Goal: Book appointment/travel/reservation

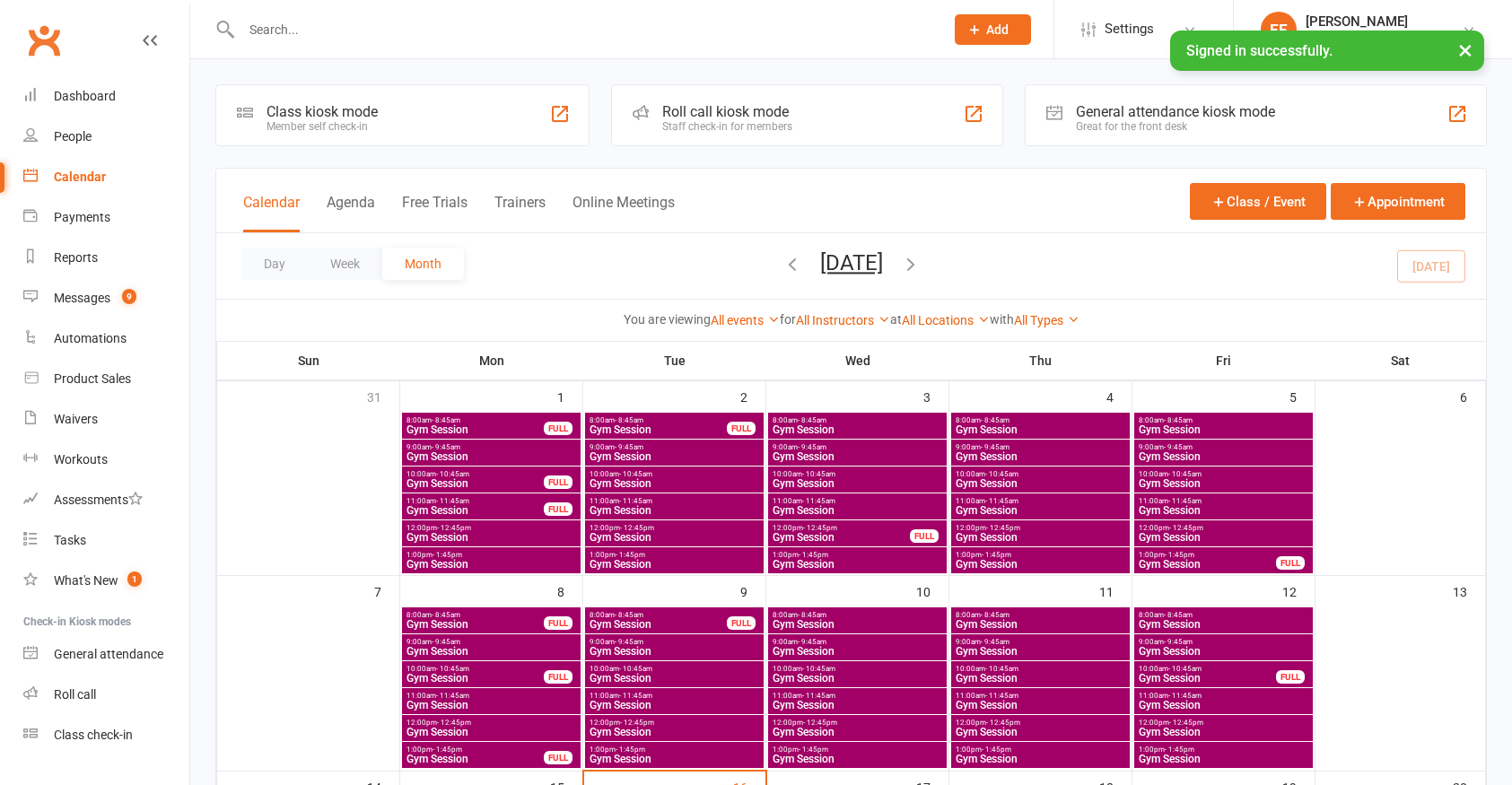
click at [268, 30] on input "text" at bounding box center [584, 29] width 696 height 25
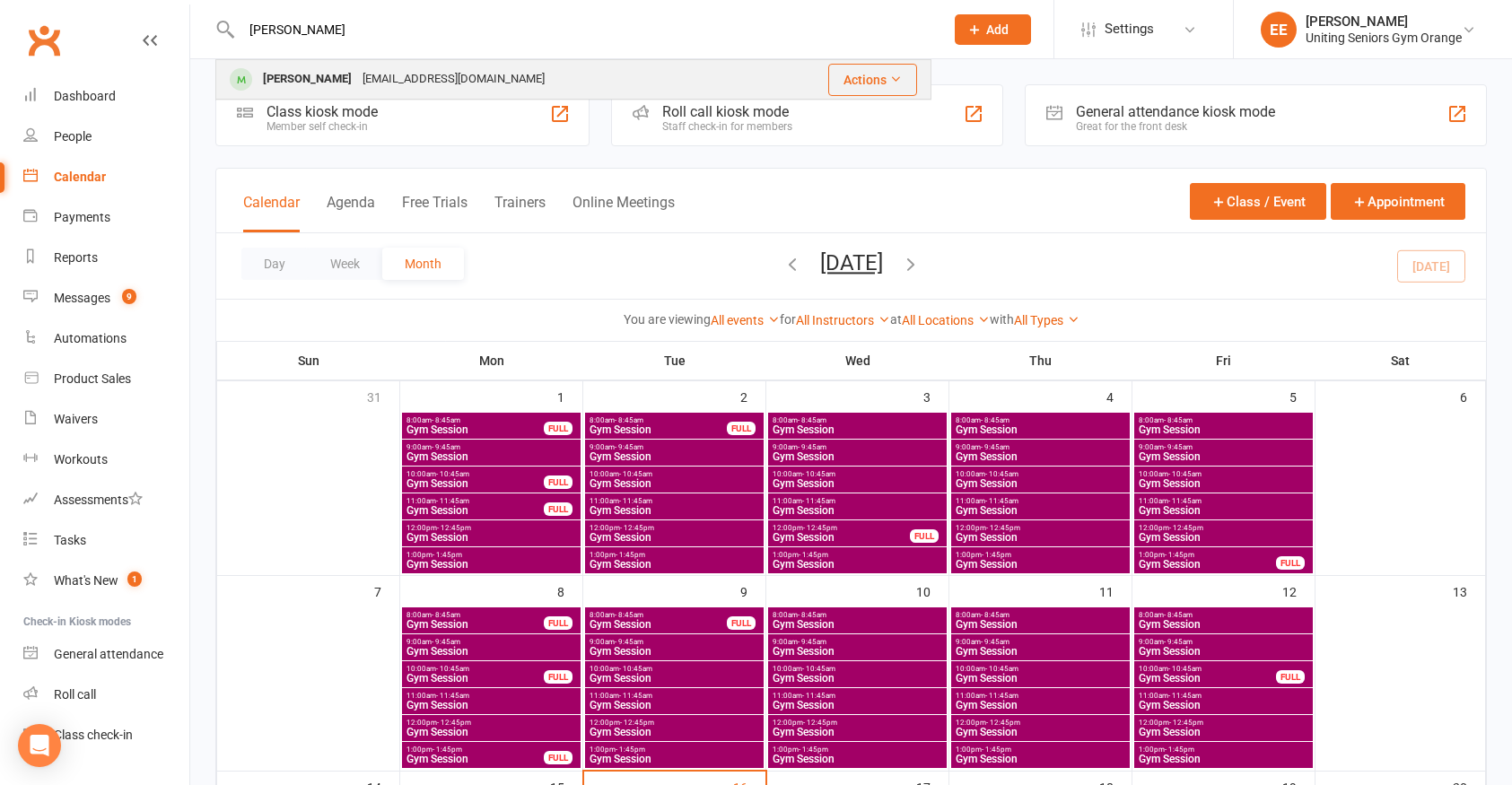
type input "[PERSON_NAME]"
click at [322, 66] on div "[PERSON_NAME] [EMAIL_ADDRESS][DOMAIN_NAME]" at bounding box center [490, 79] width 547 height 37
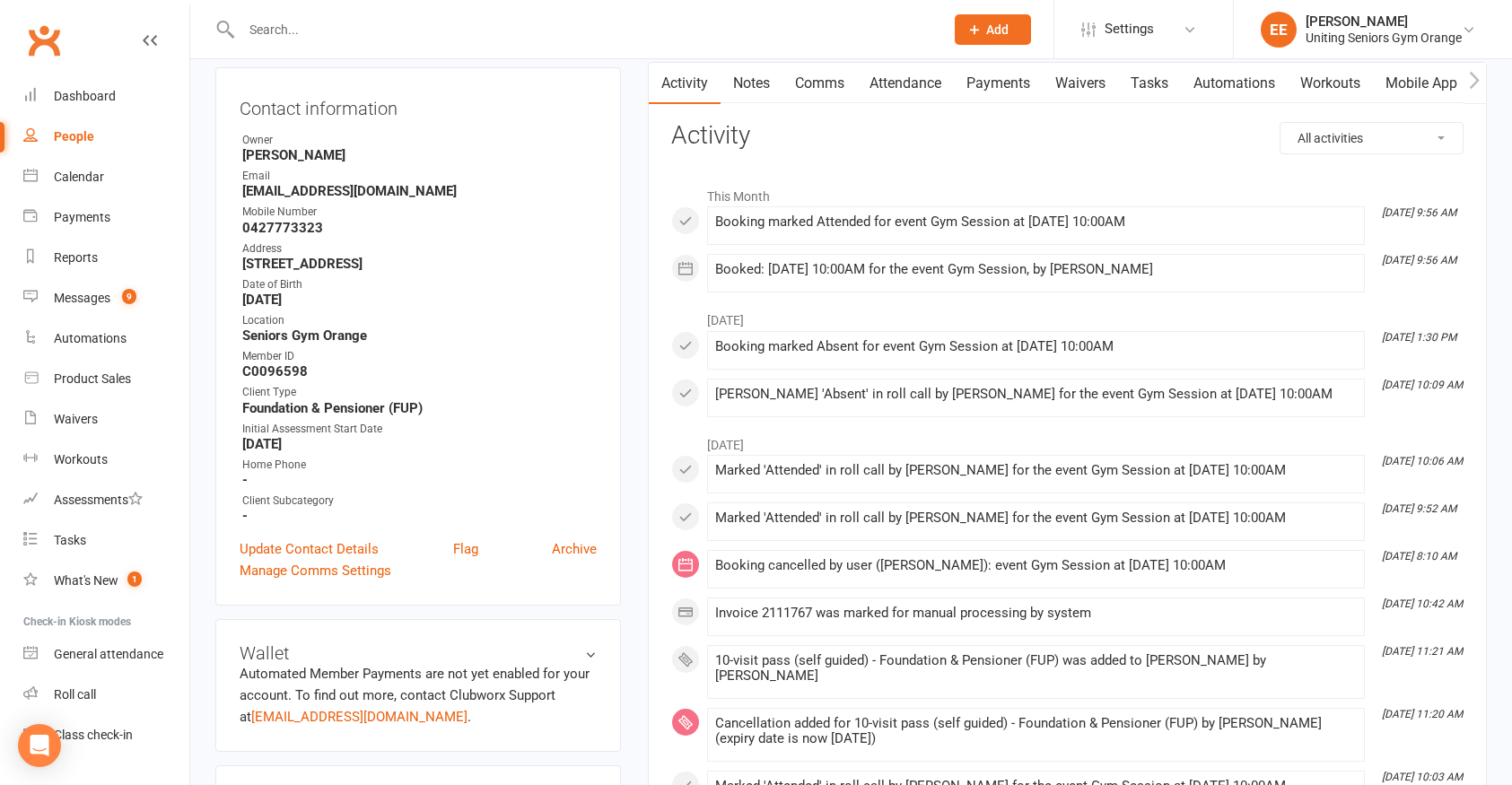
scroll to position [180, 0]
click at [71, 186] on link "Calendar" at bounding box center [106, 177] width 166 height 40
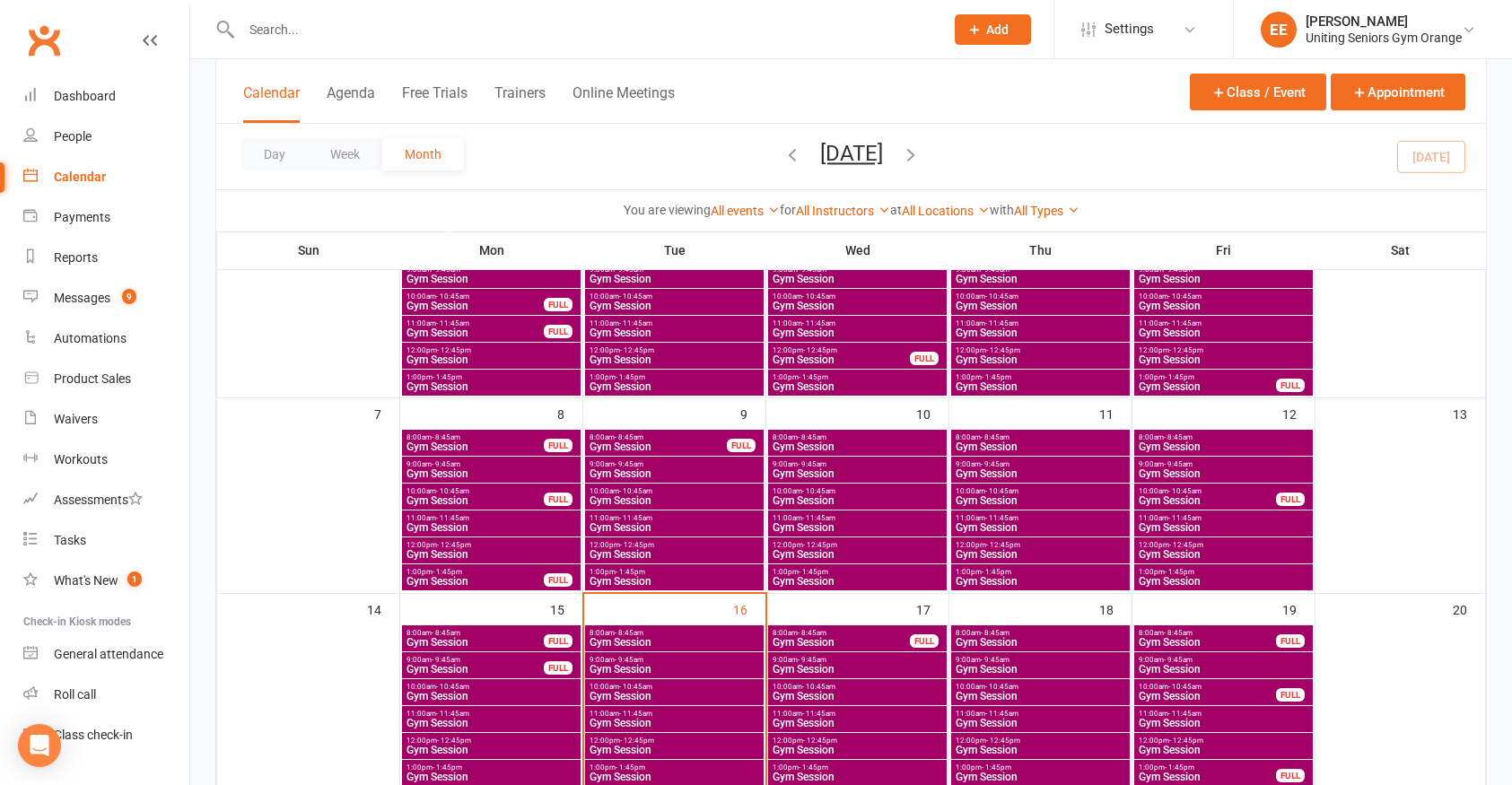
scroll to position [180, 0]
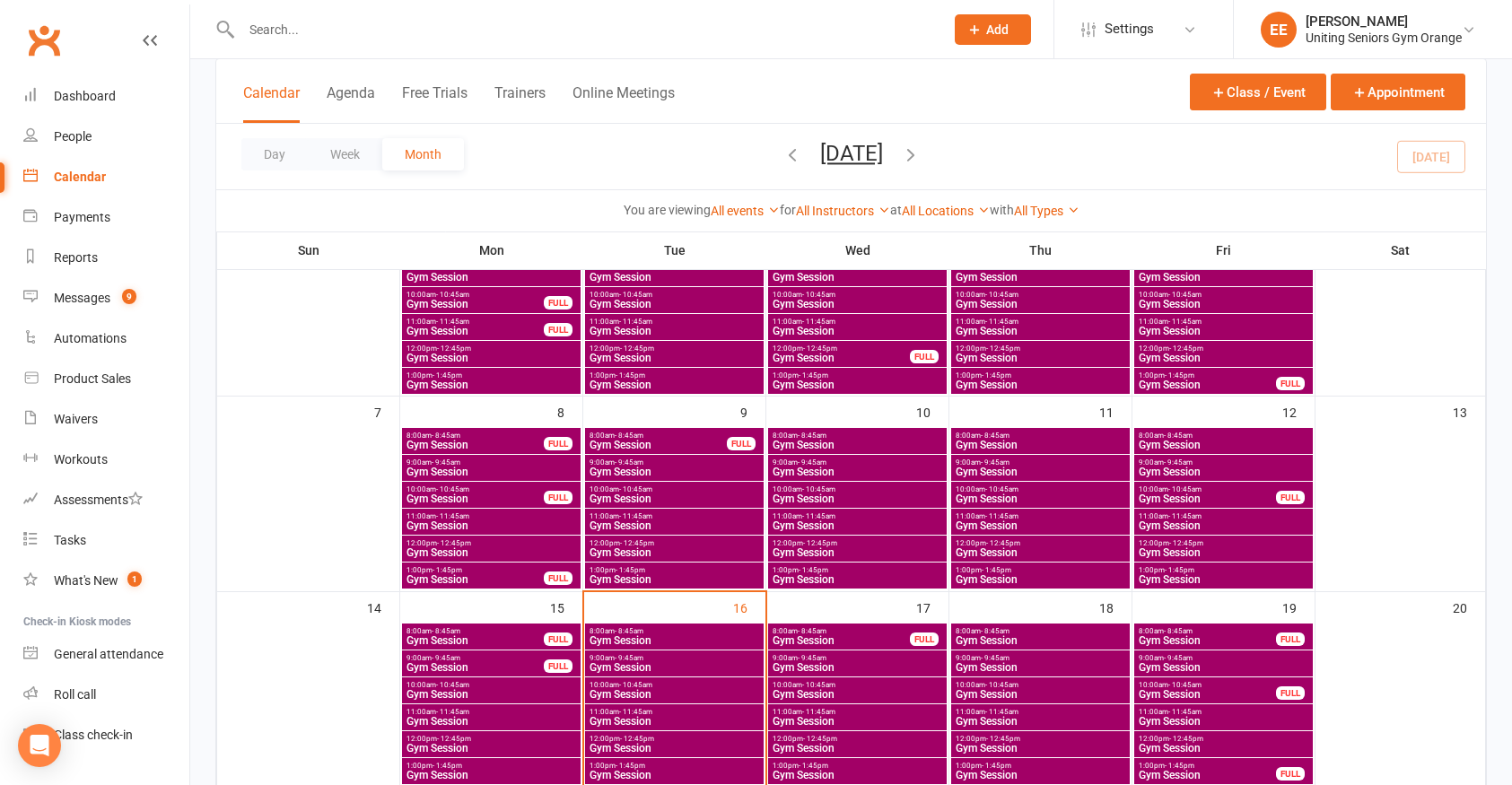
click at [642, 687] on span "- 10:45am" at bounding box center [636, 685] width 33 height 8
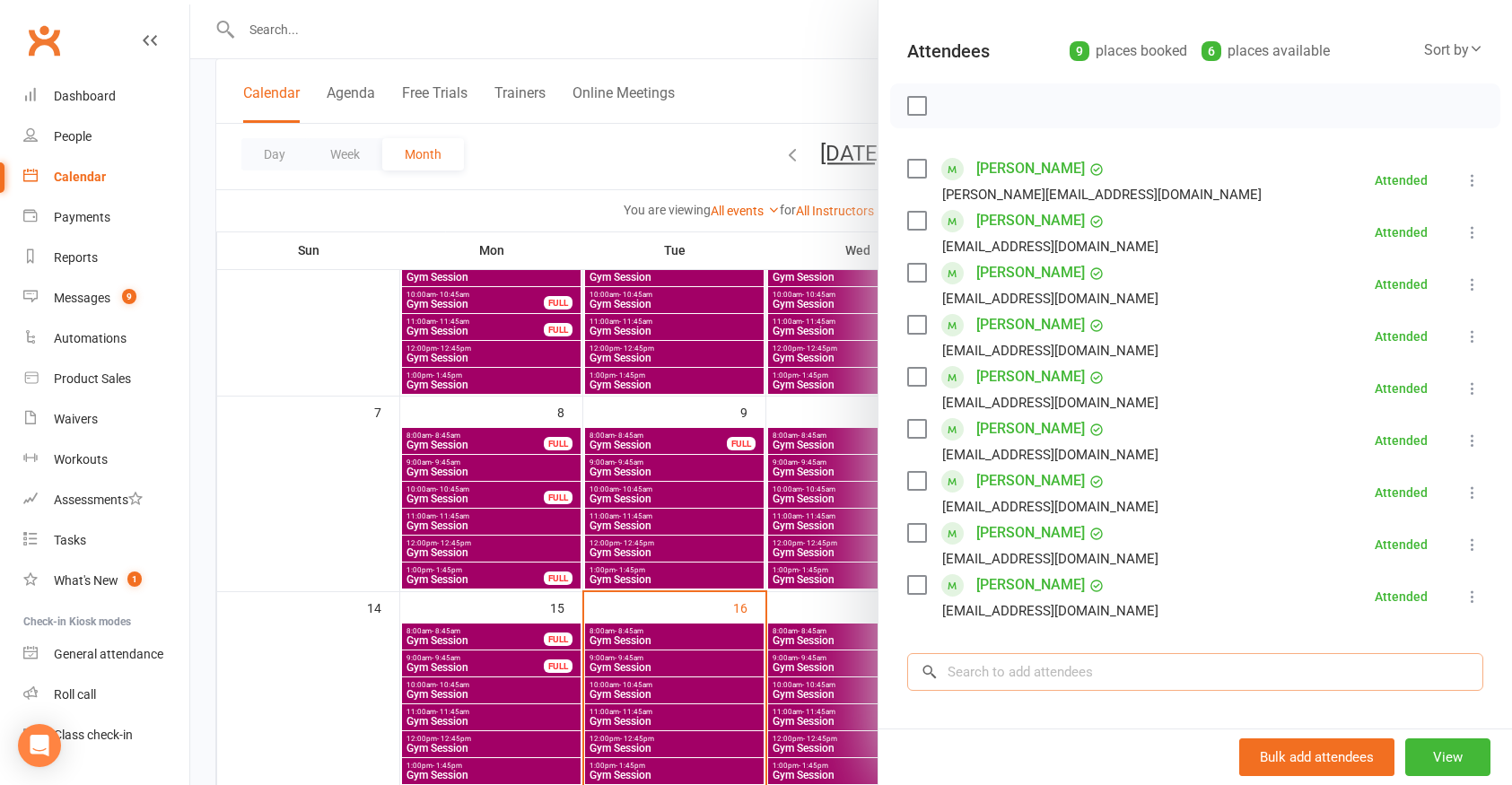
click at [1038, 671] on input "search" at bounding box center [1195, 672] width 577 height 38
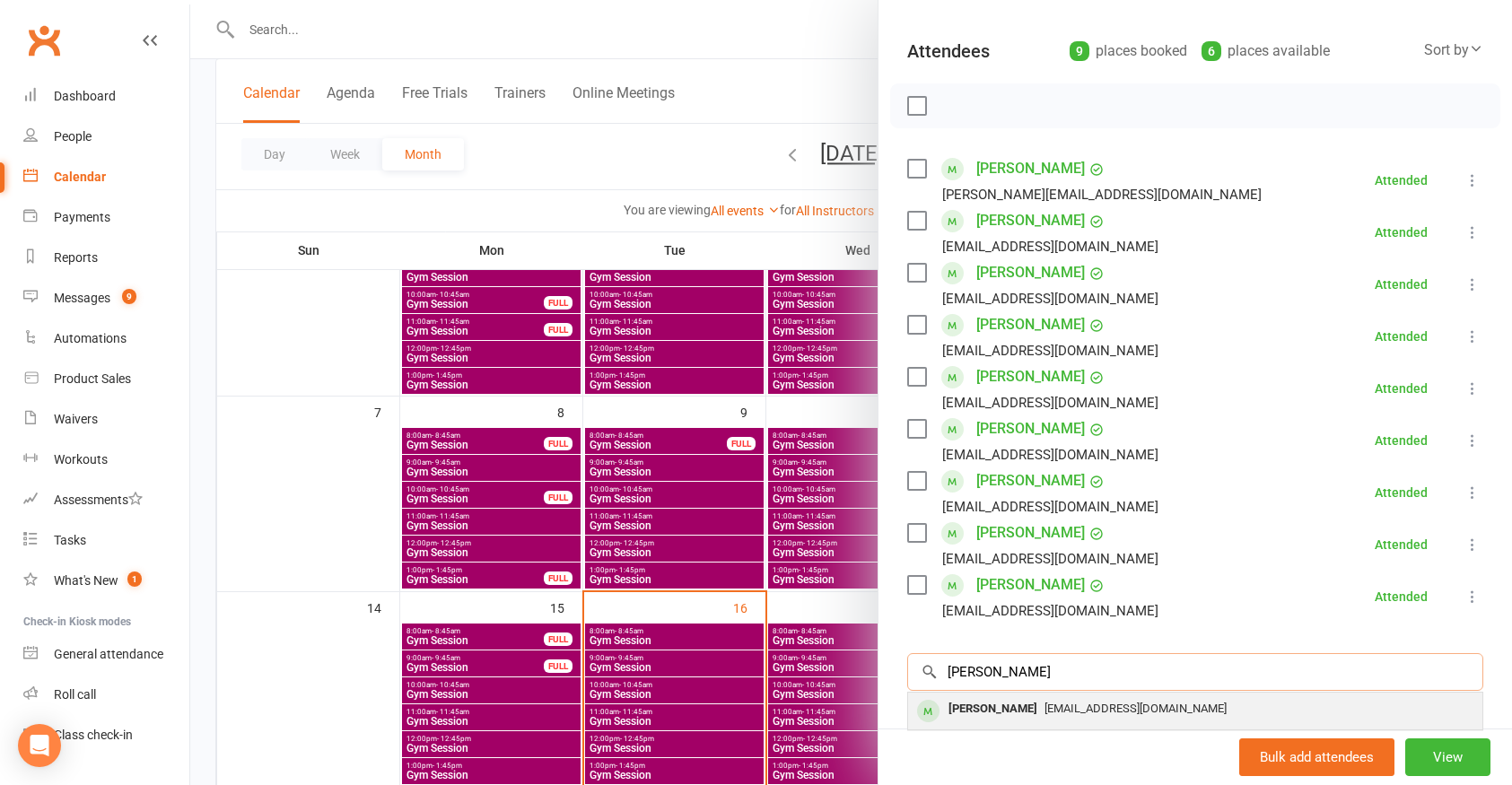
type input "[PERSON_NAME]"
click at [1044, 702] on span "[EMAIL_ADDRESS][DOMAIN_NAME]" at bounding box center [1135, 707] width 182 height 13
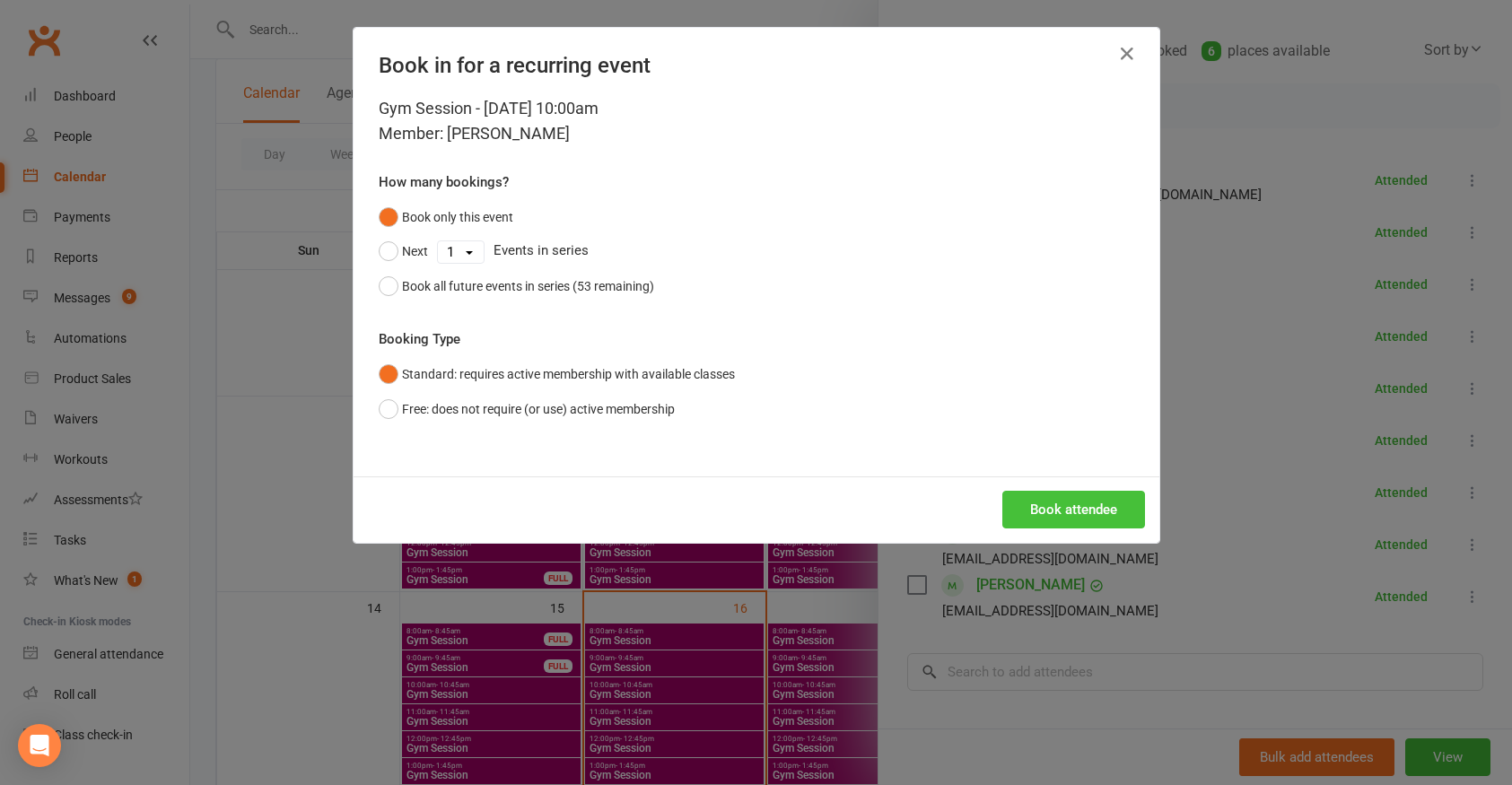
click at [1055, 511] on button "Book attendee" at bounding box center [1073, 509] width 143 height 38
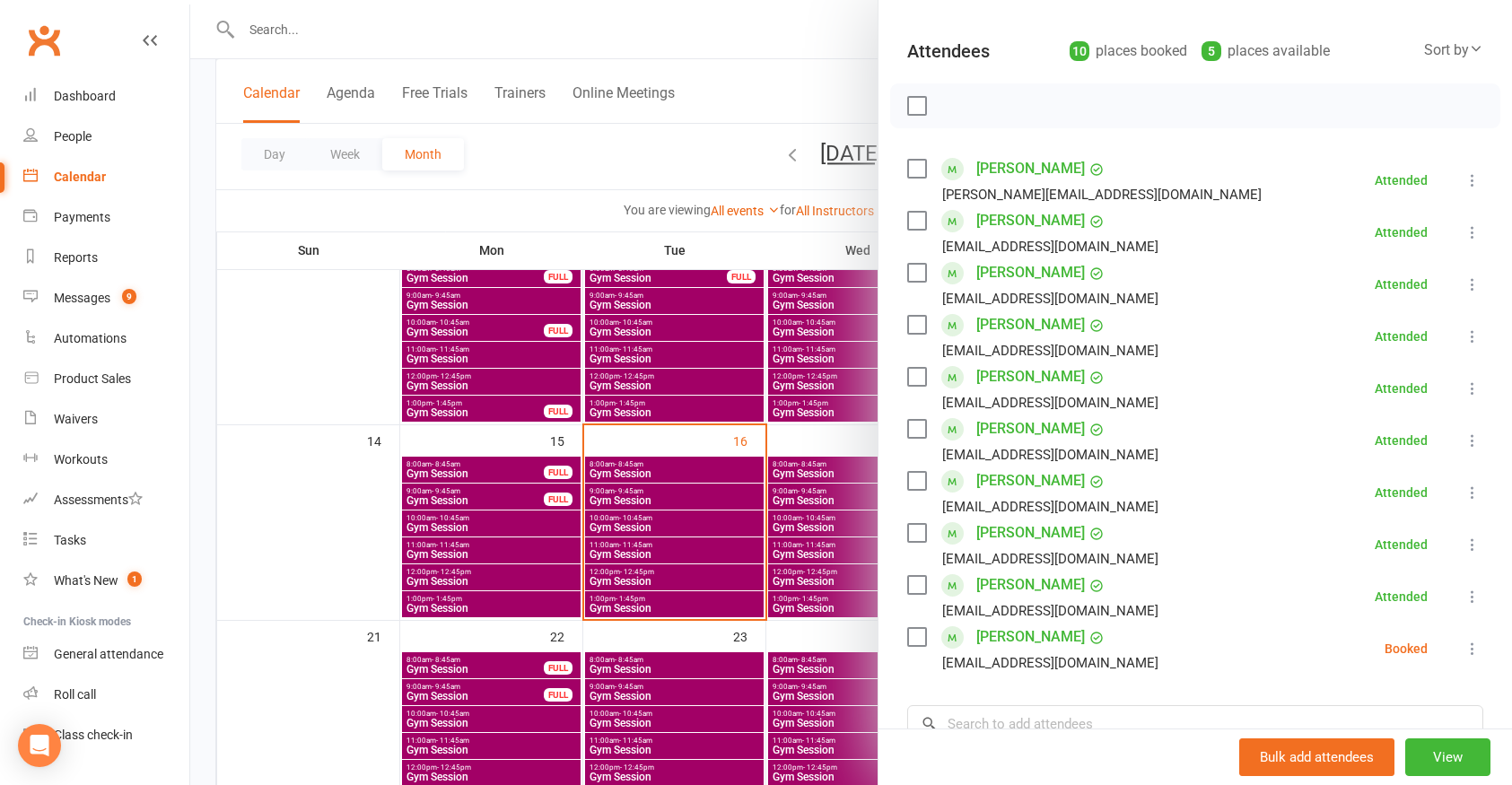
scroll to position [359, 0]
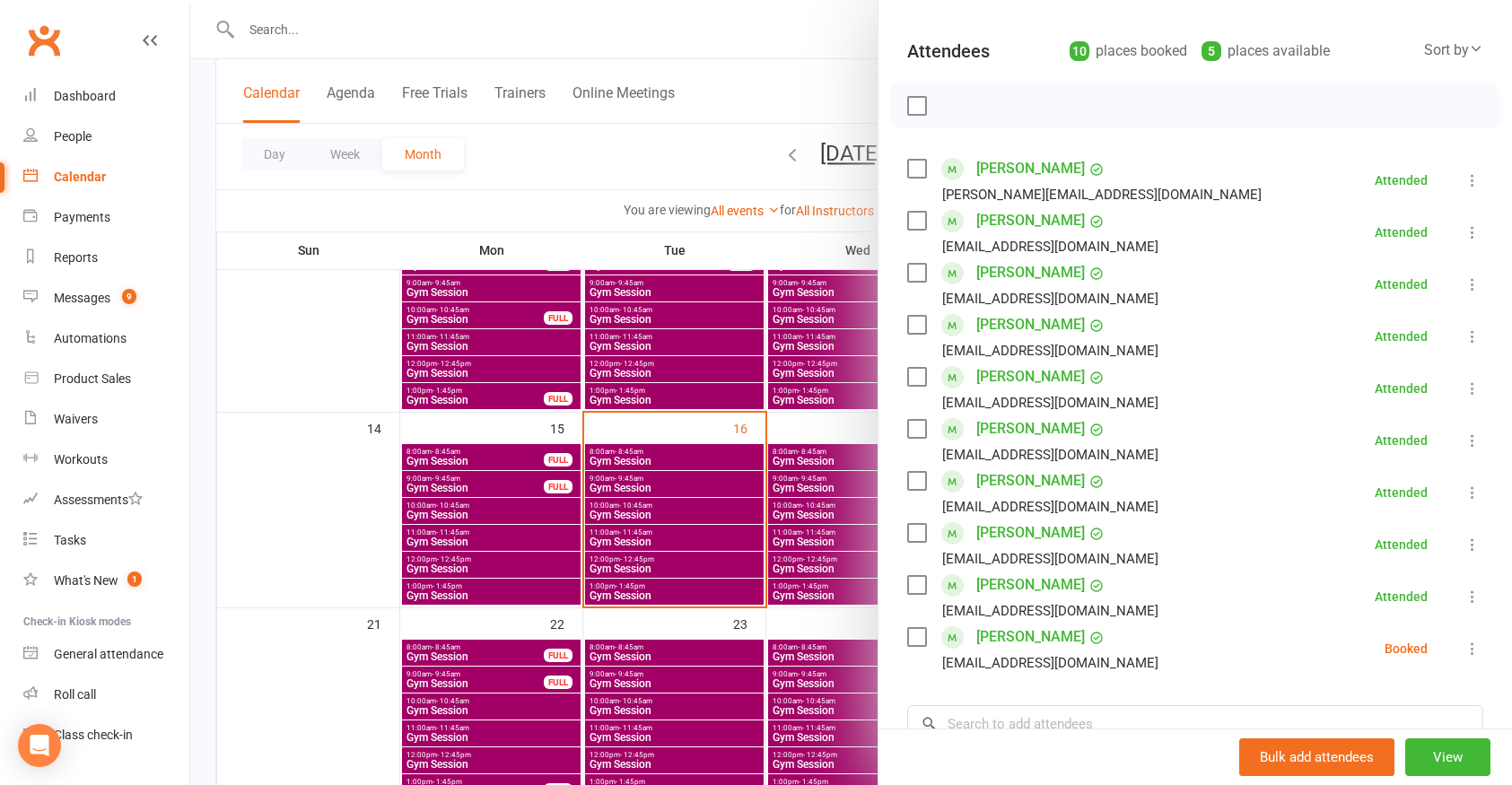
click at [655, 704] on div at bounding box center [850, 392] width 1322 height 785
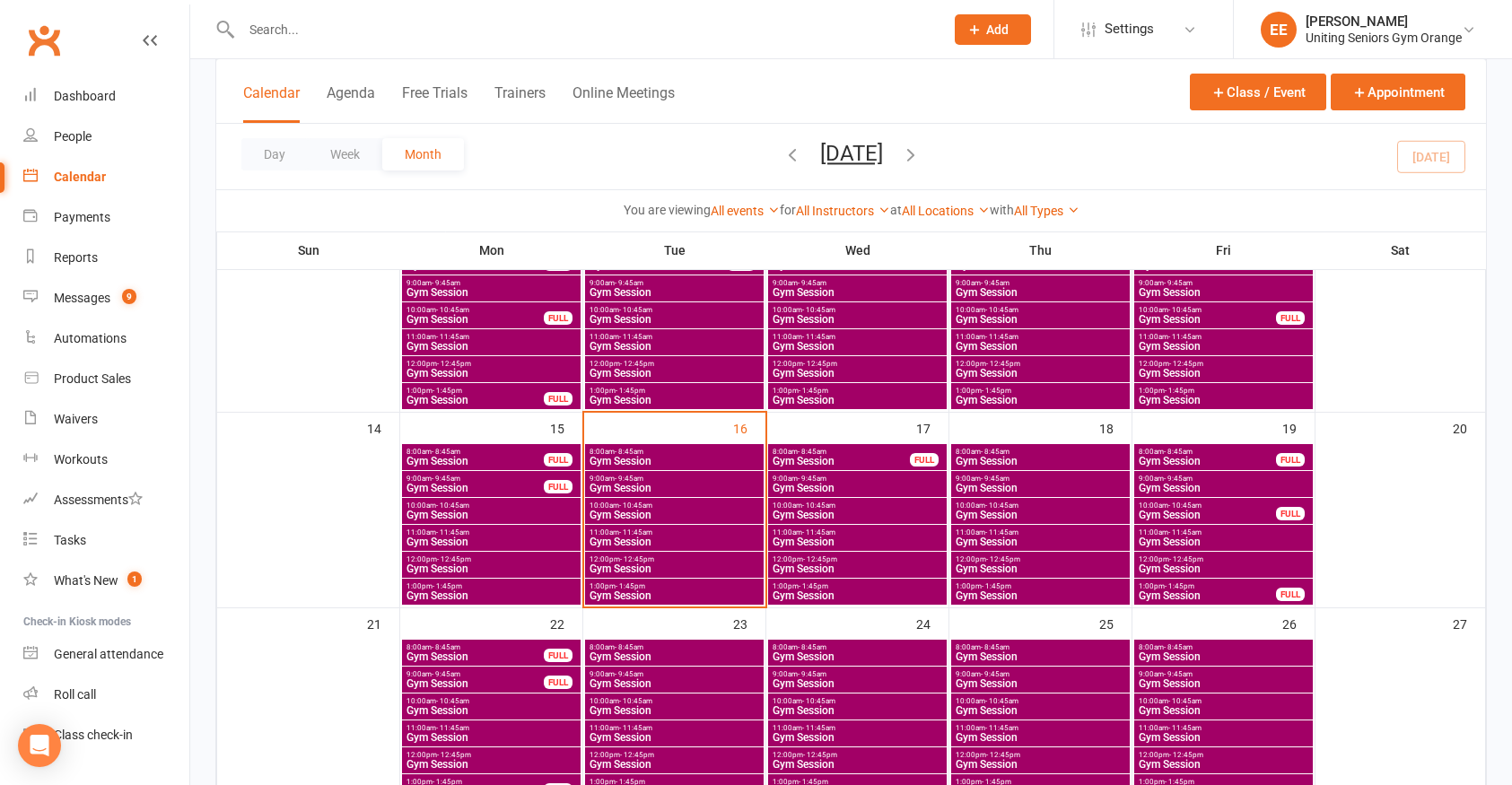
click at [655, 705] on span "Gym Session" at bounding box center [675, 710] width 172 height 11
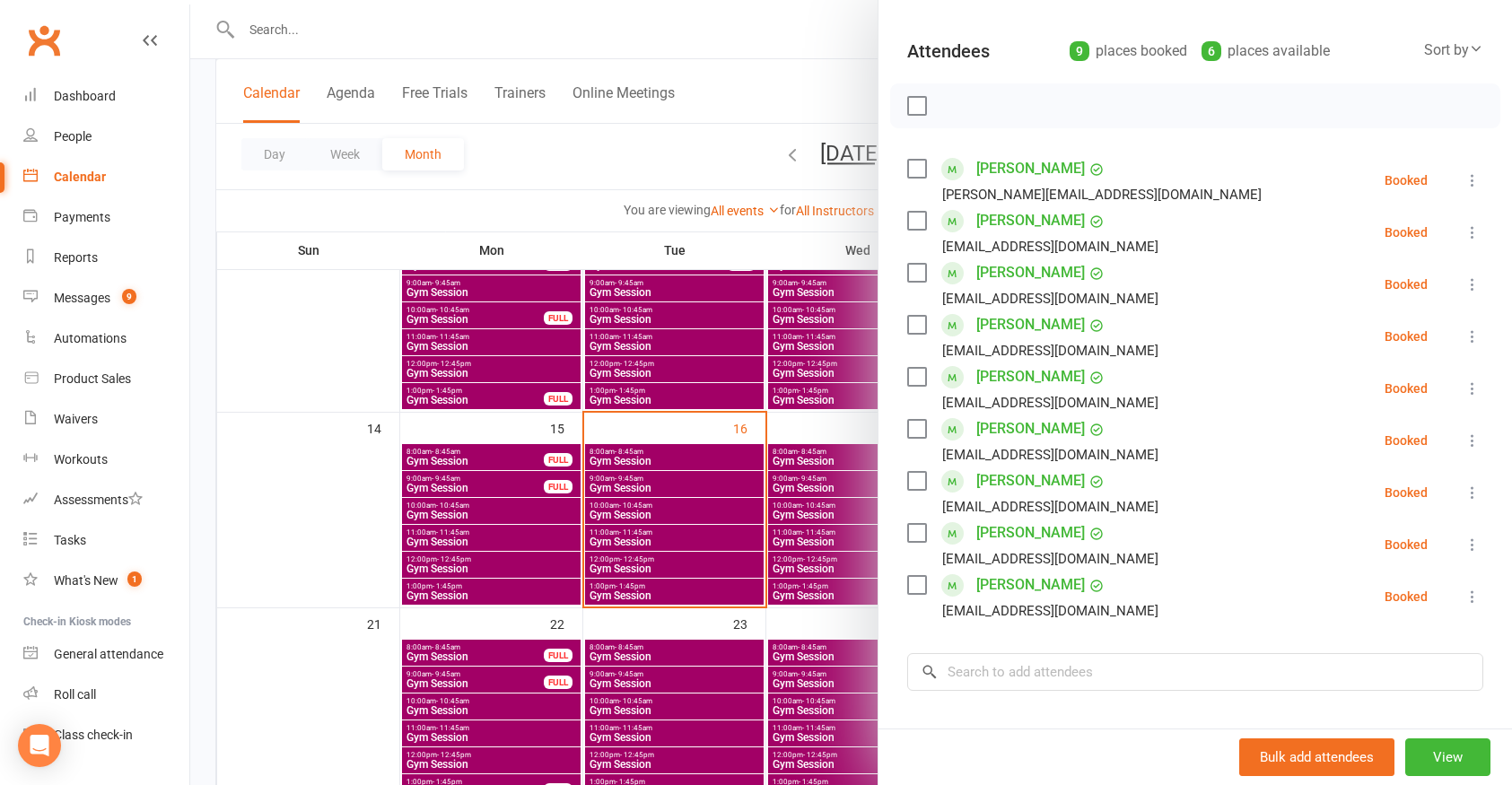
scroll to position [269, 0]
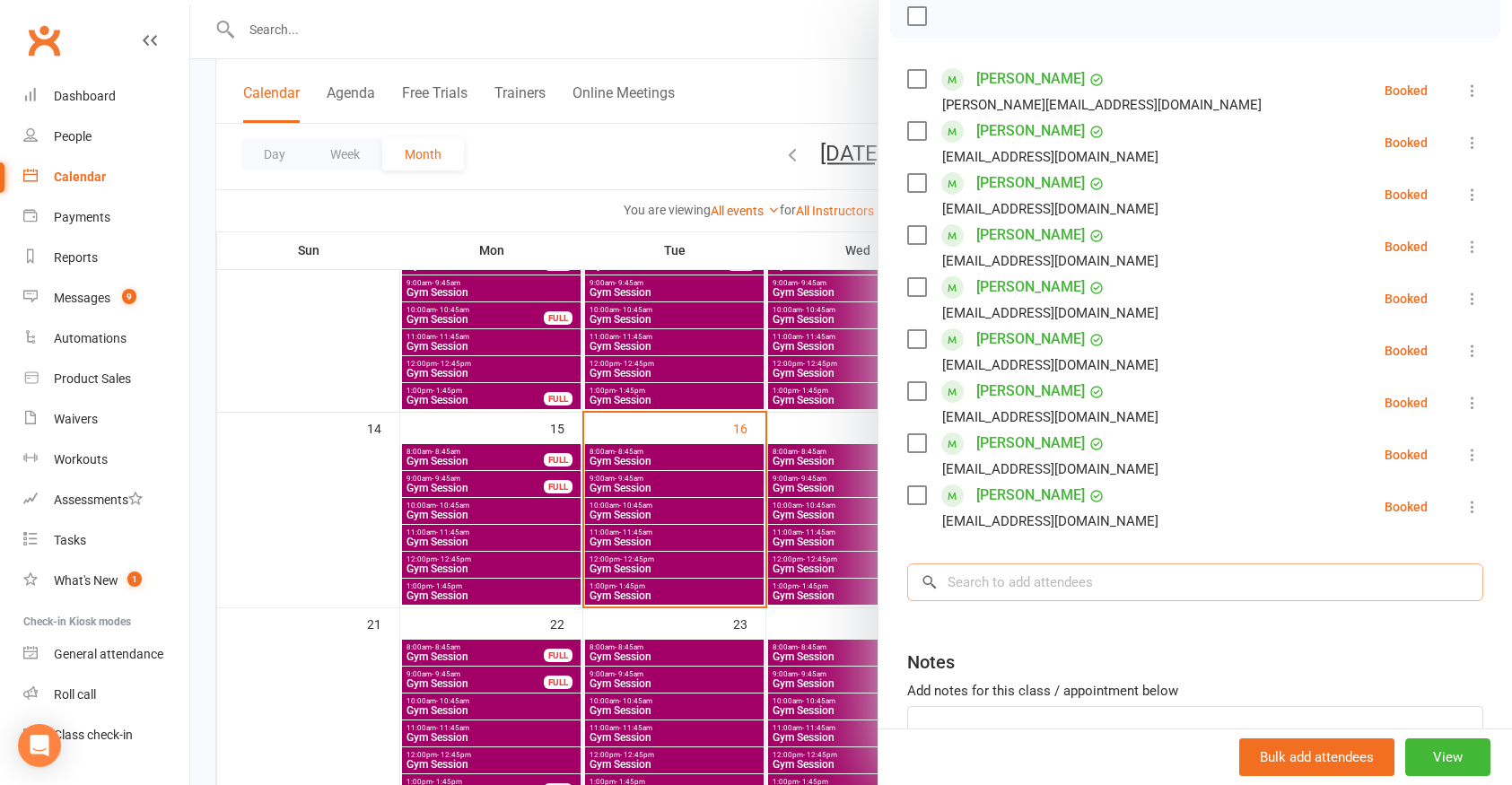
click at [1039, 584] on input "search" at bounding box center [1195, 582] width 577 height 38
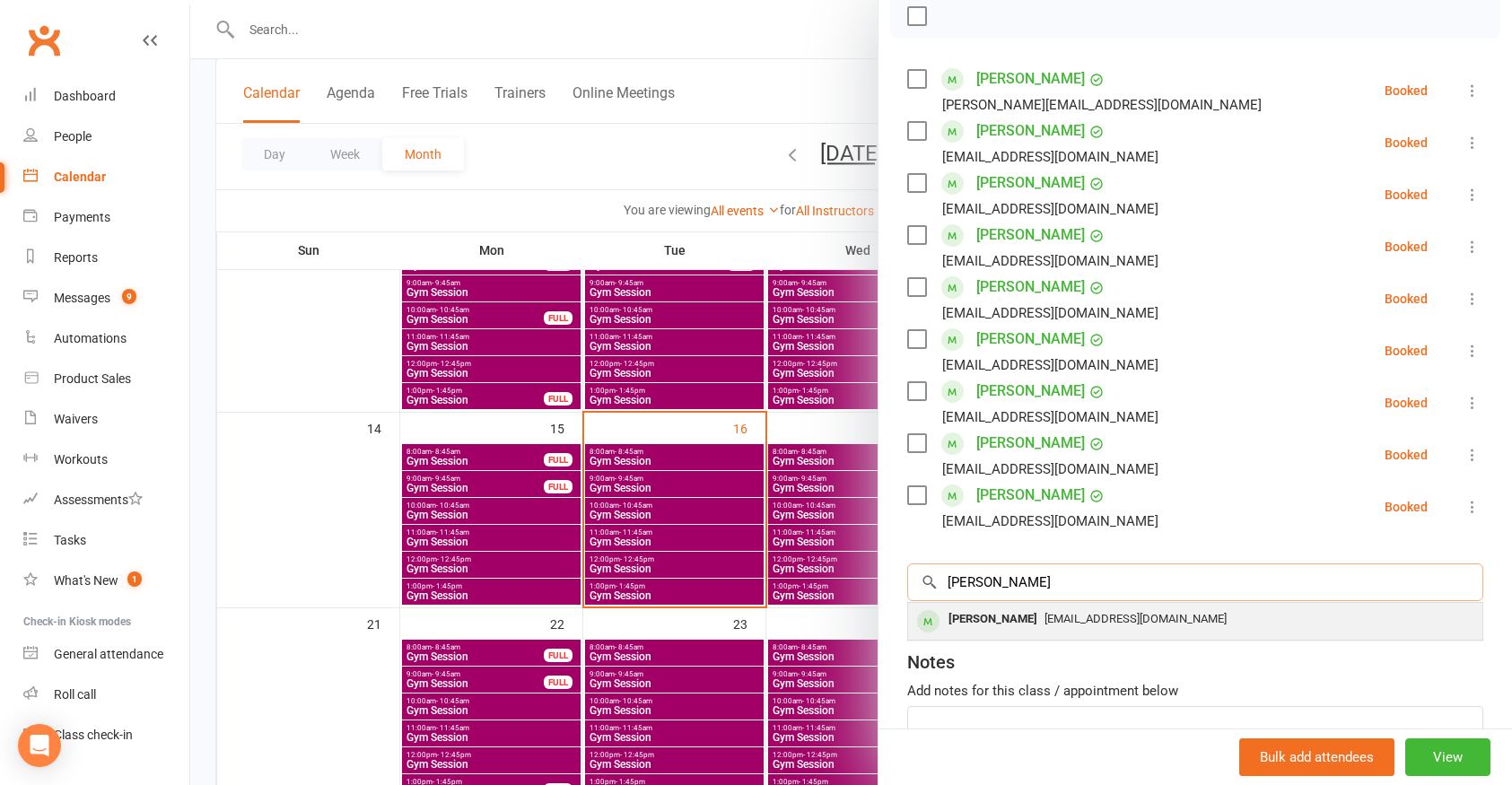
type input "[PERSON_NAME]"
click at [1038, 603] on div "[PERSON_NAME] [EMAIL_ADDRESS][DOMAIN_NAME]" at bounding box center [1195, 621] width 575 height 37
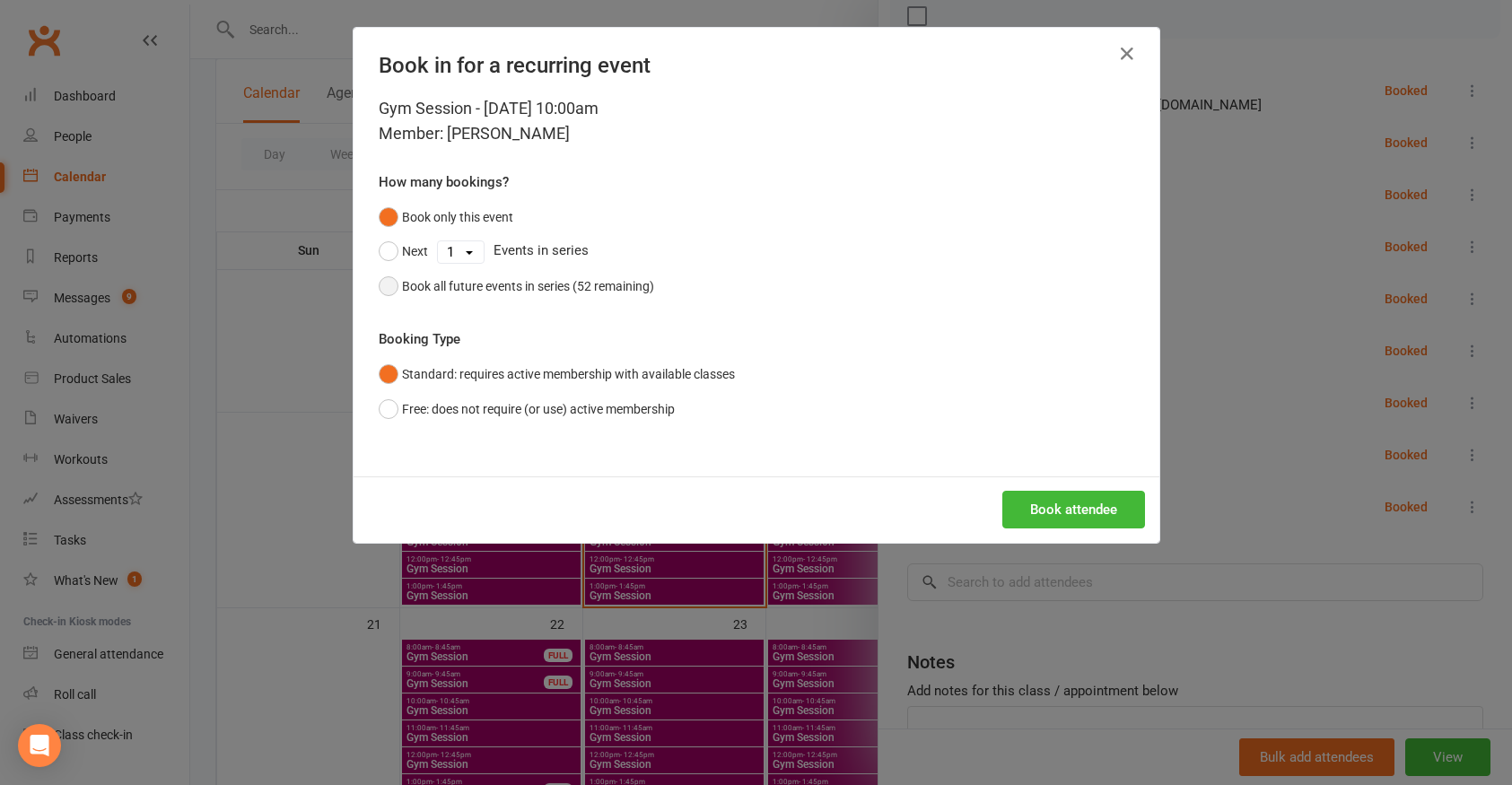
drag, startPoint x: 382, startPoint y: 283, endPoint x: 436, endPoint y: 322, distance: 66.6
click at [382, 285] on button "Book all future events in series (52 remaining)" at bounding box center [517, 286] width 276 height 34
click at [1079, 515] on button "Book attendee" at bounding box center [1073, 509] width 143 height 38
